Goal: Transaction & Acquisition: Purchase product/service

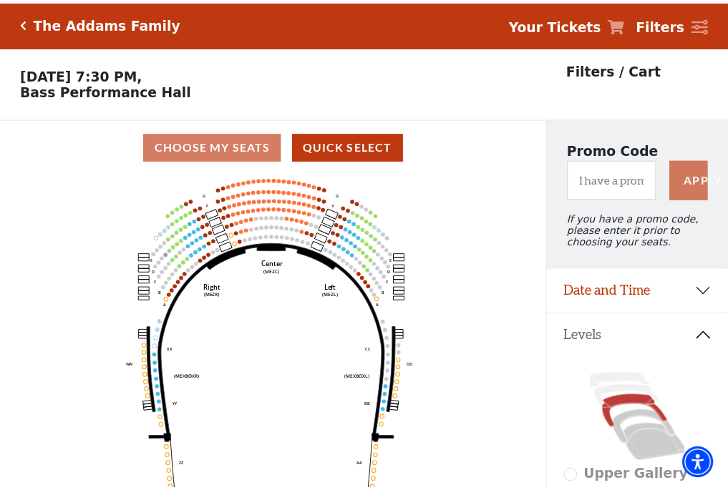
scroll to position [67, 0]
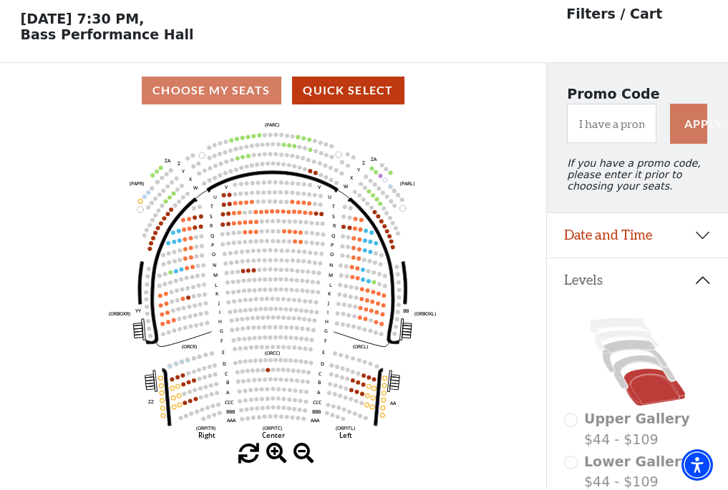
scroll to position [67, 0]
